Goal: Information Seeking & Learning: Learn about a topic

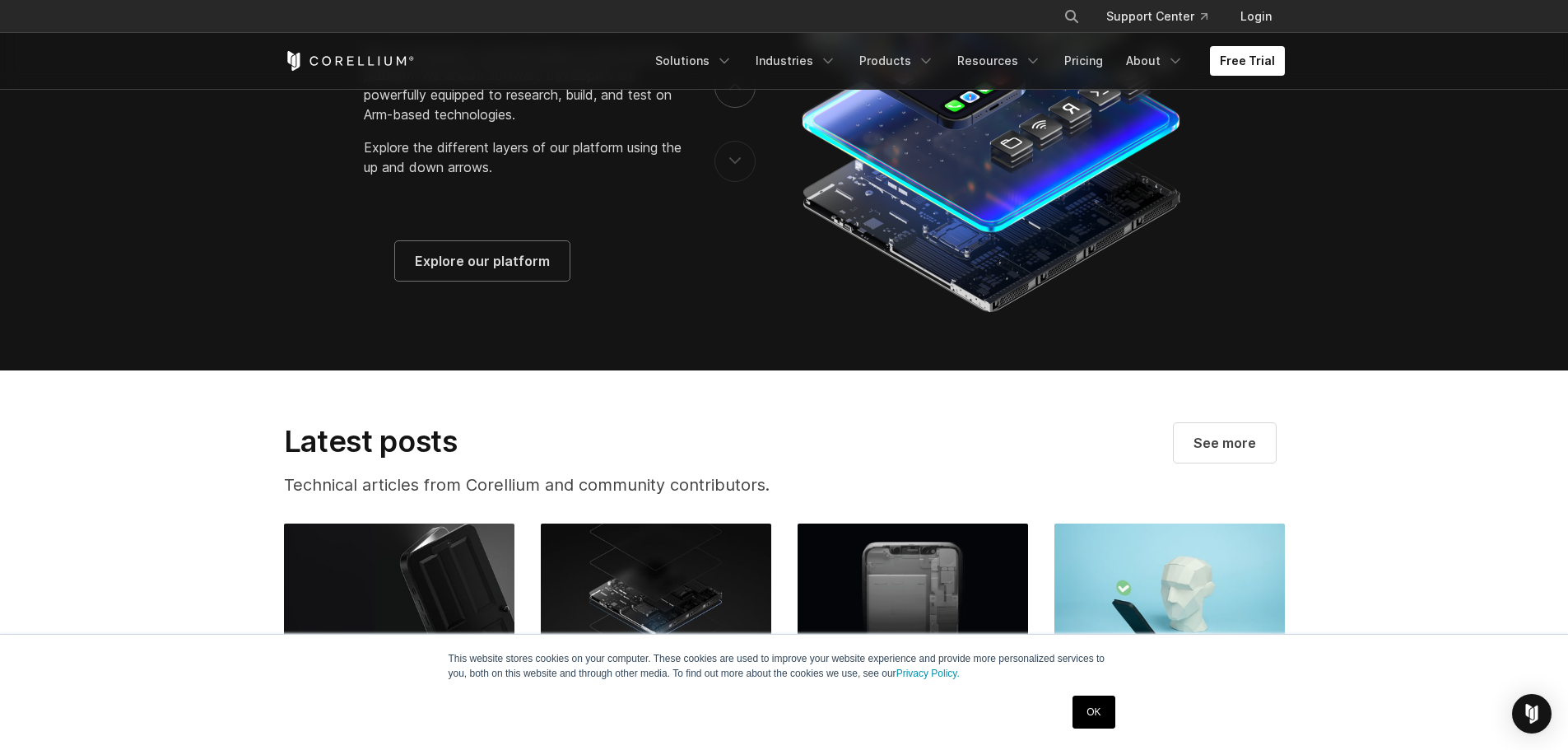
scroll to position [2716, 0]
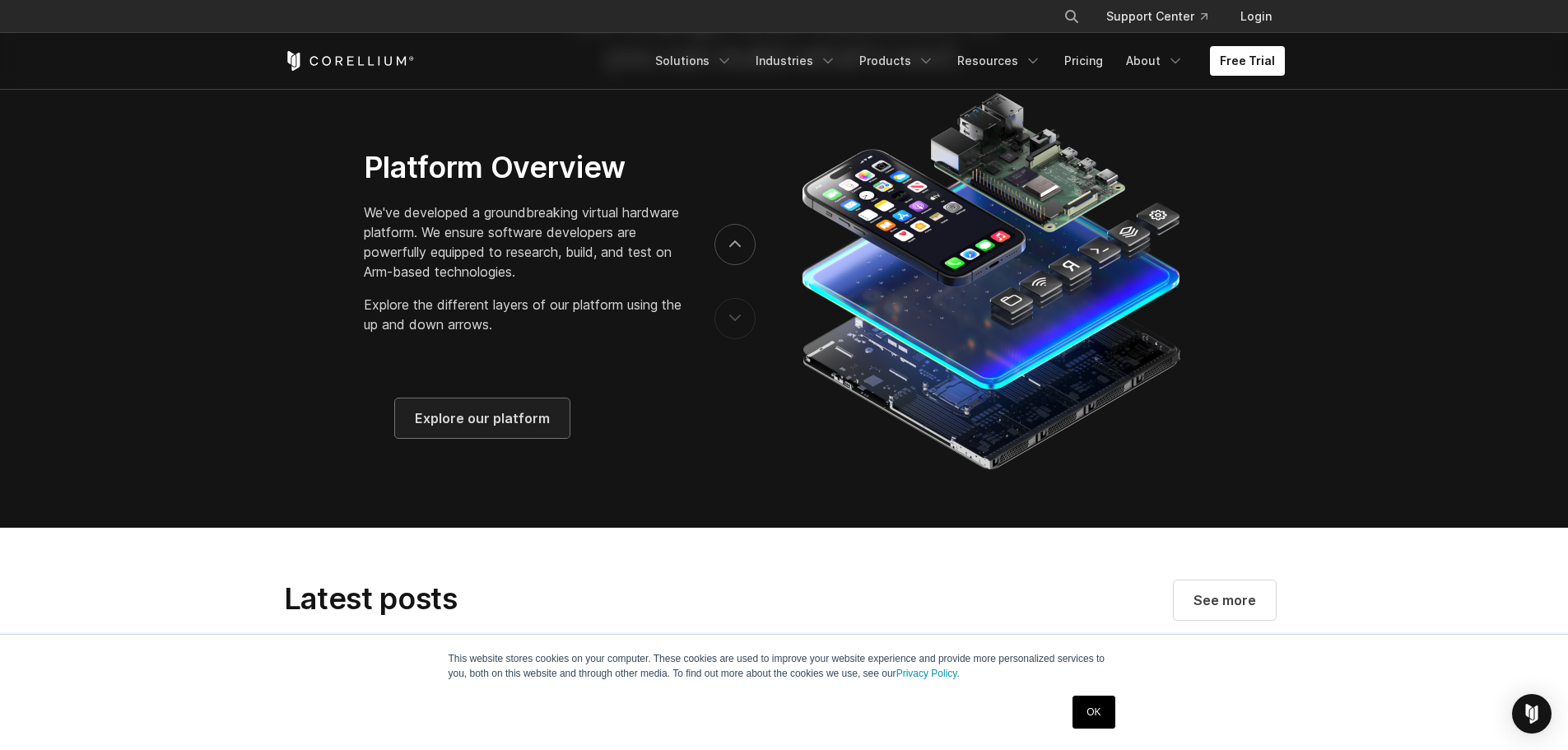
click at [494, 428] on span "Explore our platform" at bounding box center [483, 418] width 135 height 20
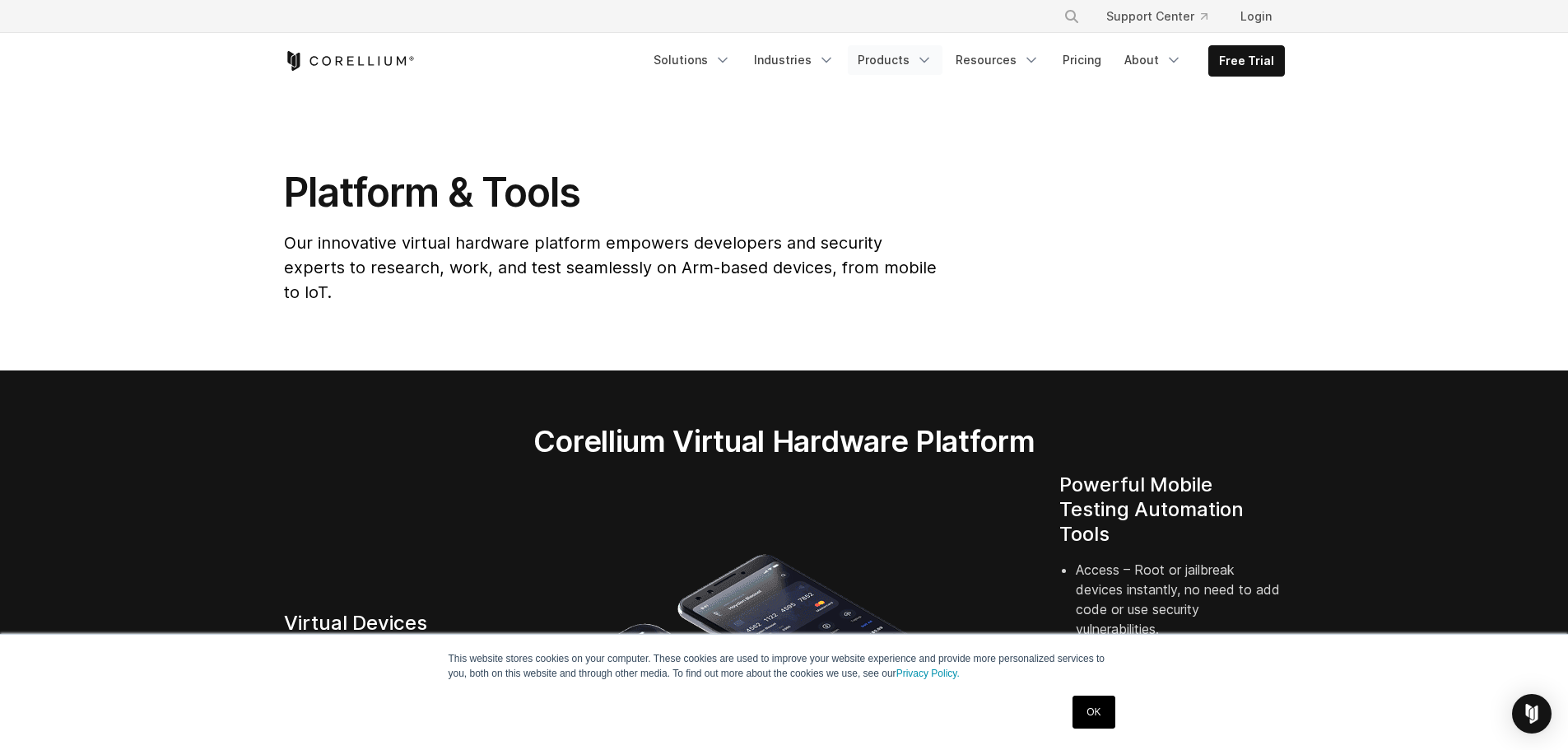
click at [905, 56] on link "Products" at bounding box center [895, 60] width 95 height 30
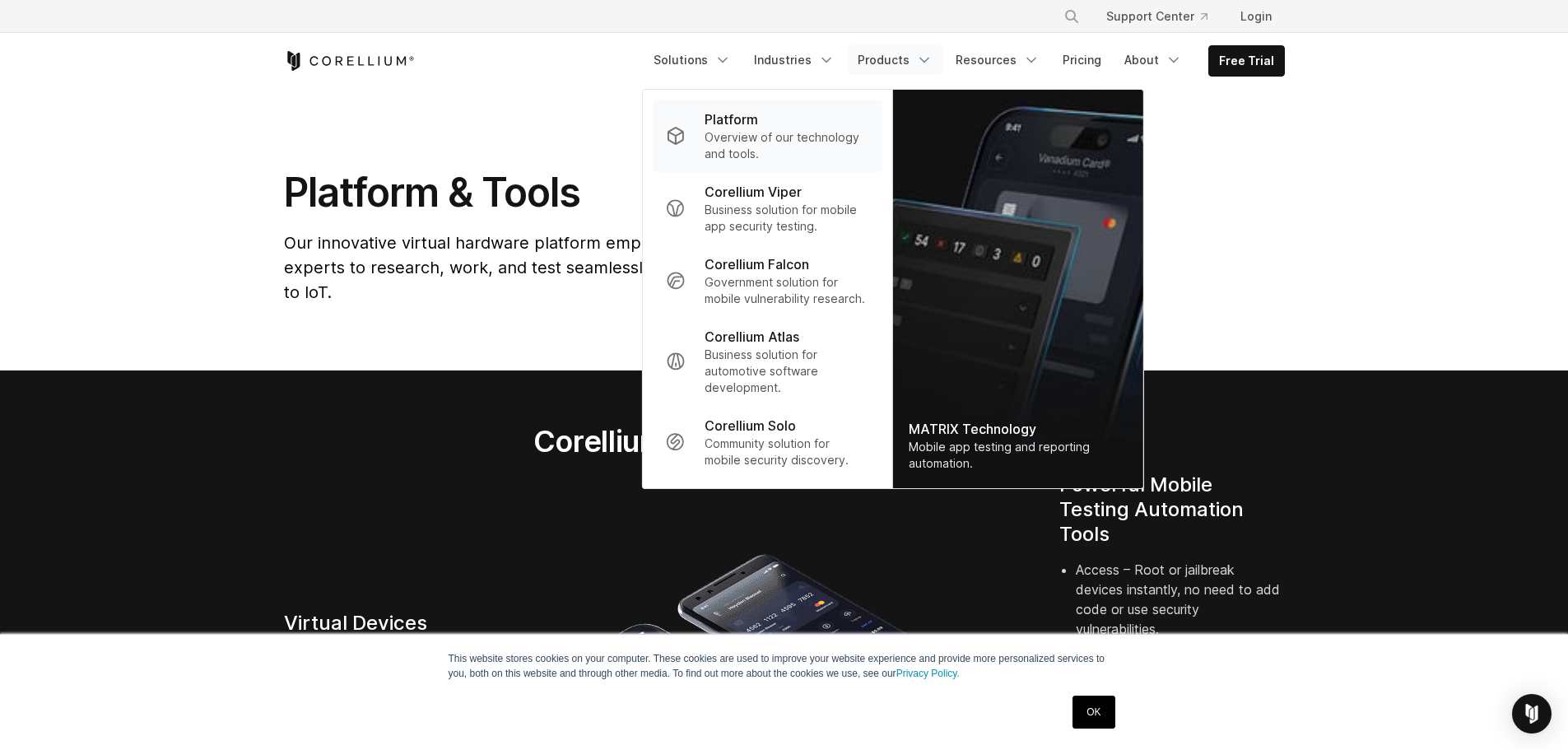
click at [751, 136] on p "Overview of our technology and tools." at bounding box center [786, 146] width 163 height 33
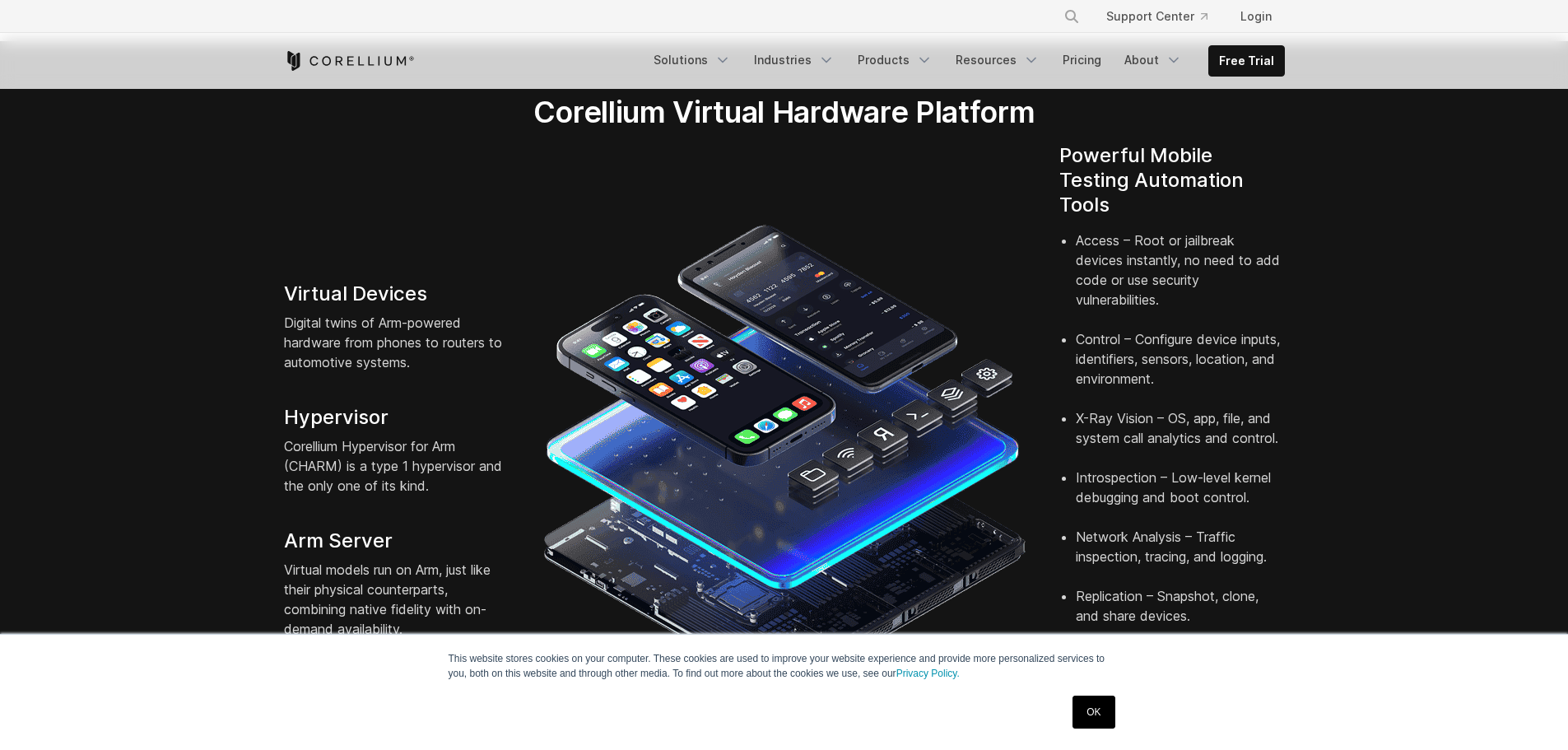
scroll to position [412, 0]
